Goal: Task Accomplishment & Management: Use online tool/utility

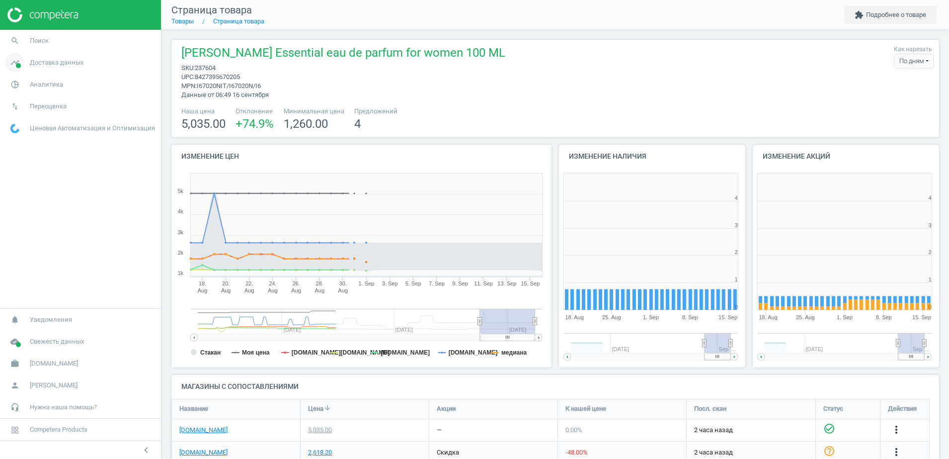
scroll to position [218, 204]
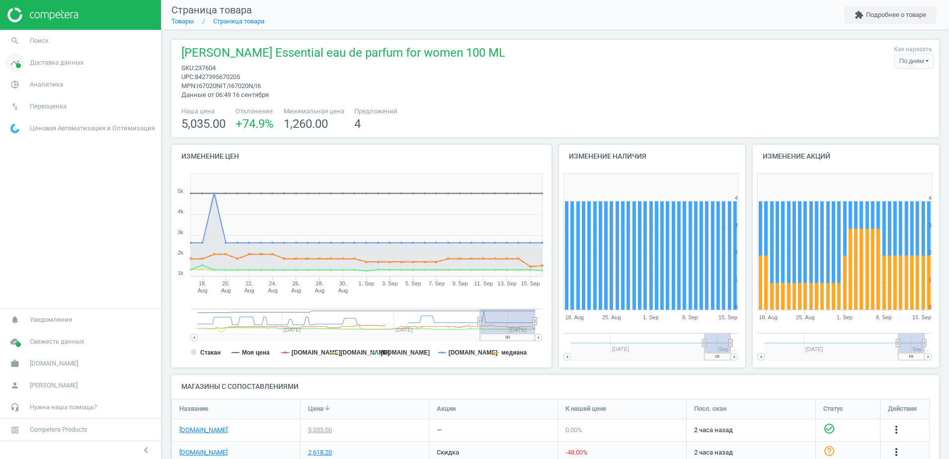
click at [54, 65] on span "Доставка данных" at bounding box center [57, 62] width 54 height 9
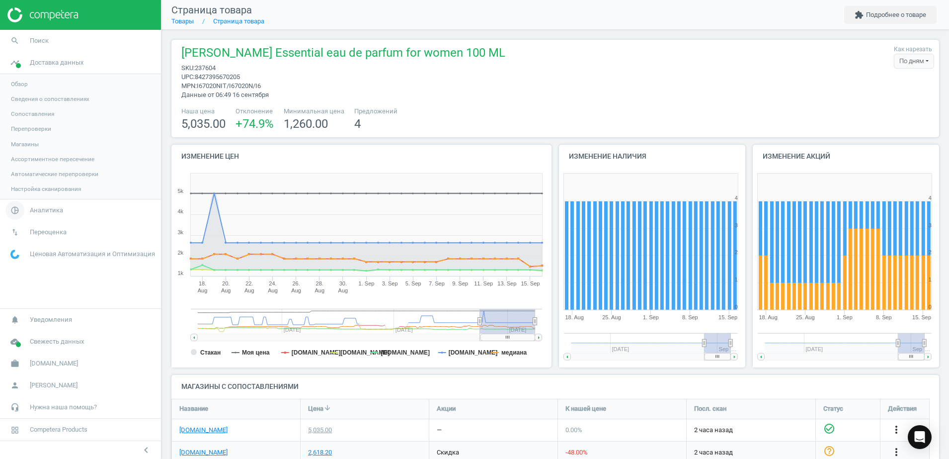
click at [49, 210] on span "Аналитика" at bounding box center [46, 210] width 33 height 9
click at [21, 121] on span "Товары" at bounding box center [21, 121] width 21 height 8
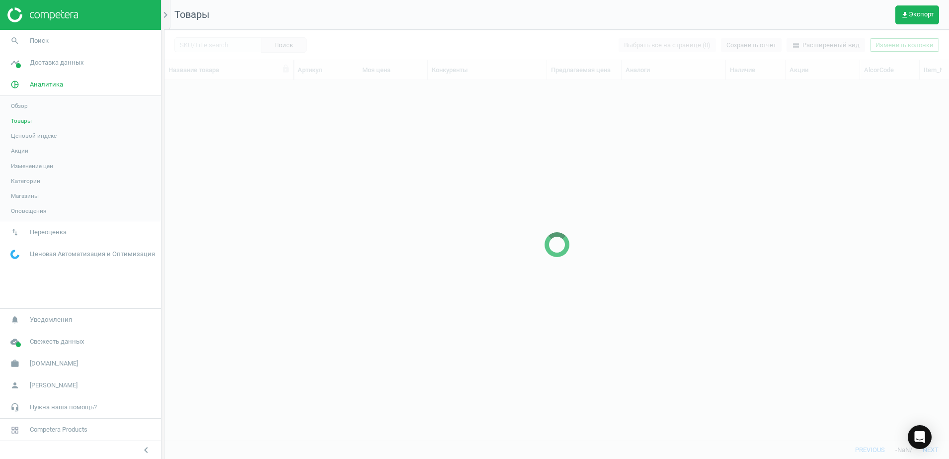
scroll to position [341, 775]
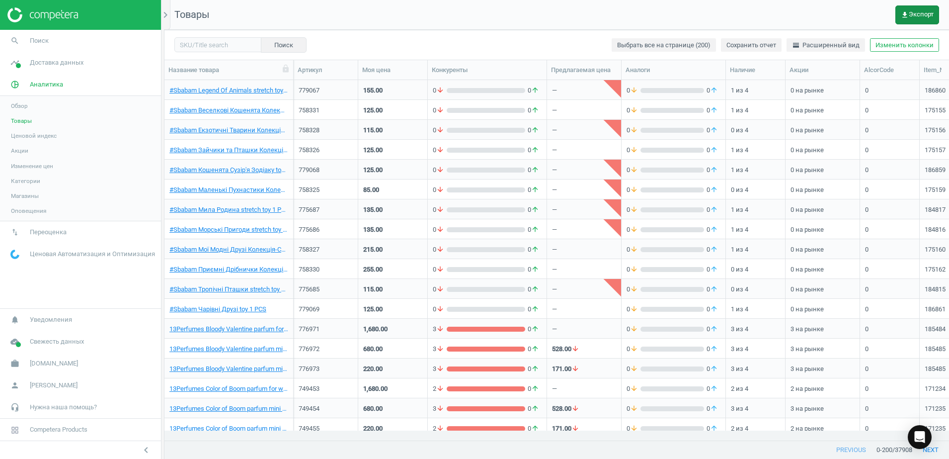
click at [910, 11] on span "get_app Экспорт" at bounding box center [917, 15] width 33 height 8
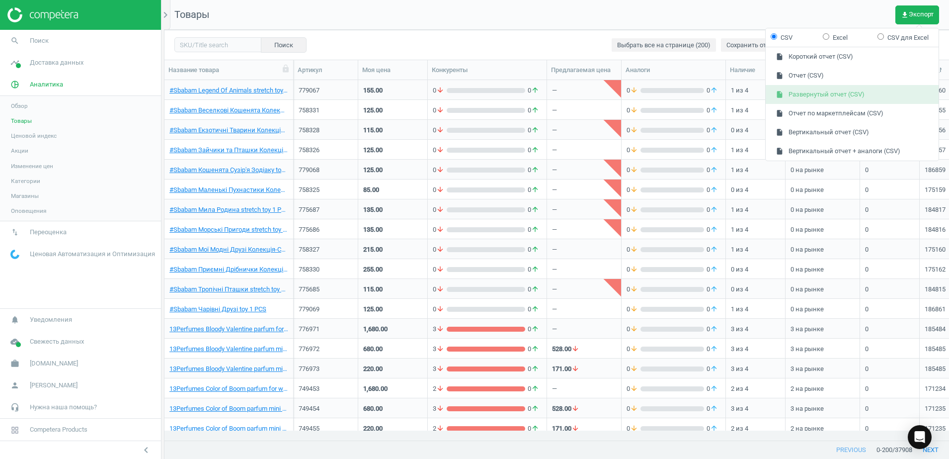
click at [825, 94] on button "insert_drive_file Развернутый отчет (CSV)" at bounding box center [852, 94] width 173 height 19
